Goal: Information Seeking & Learning: Learn about a topic

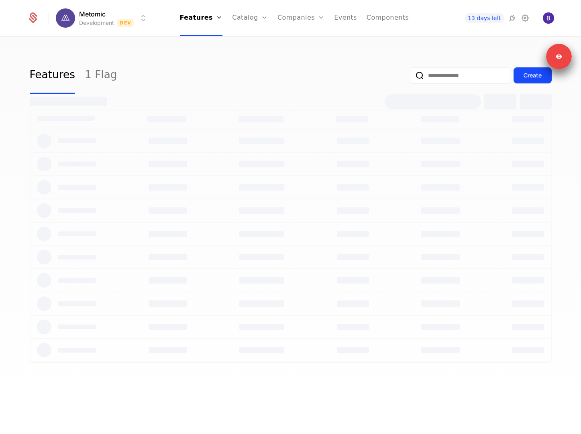
select select "**"
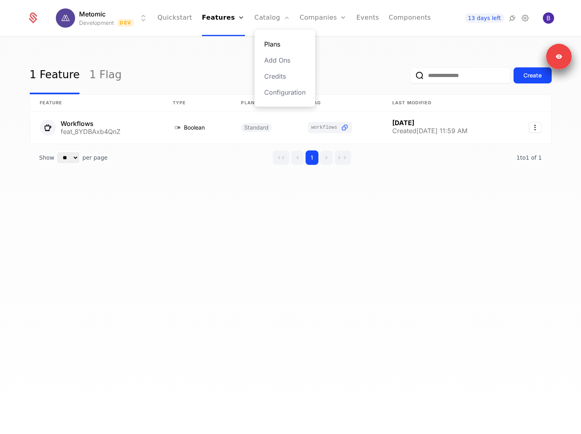
click at [271, 45] on link "Plans" at bounding box center [284, 44] width 41 height 10
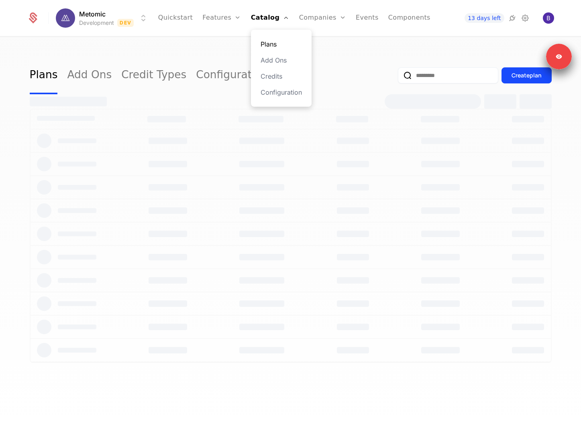
select select "**"
